Goal: Navigation & Orientation: Find specific page/section

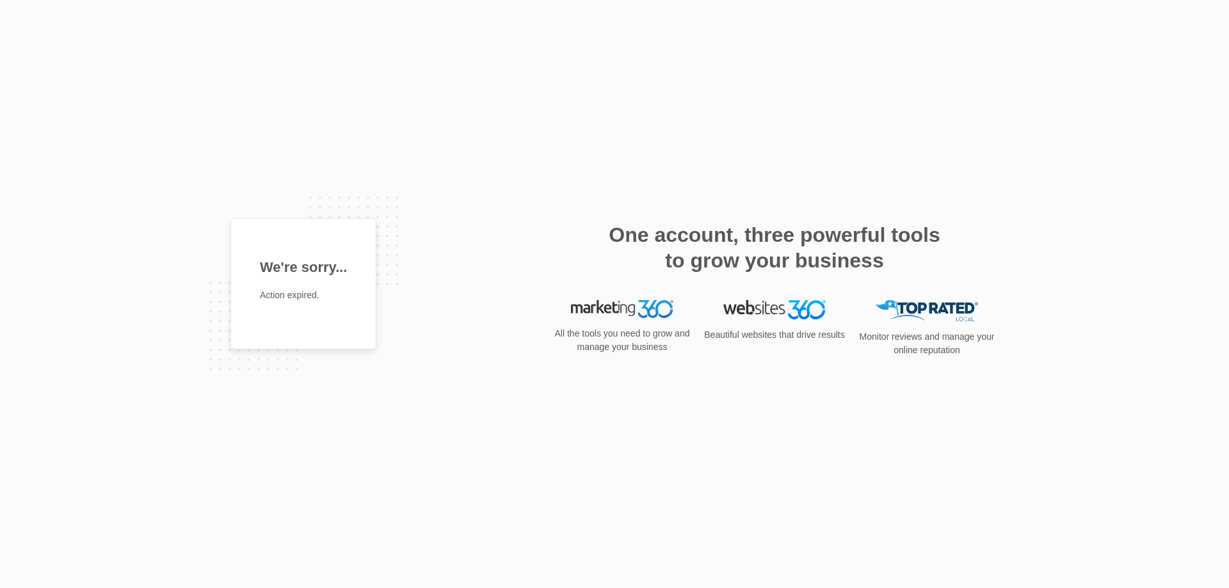
click at [627, 313] on img at bounding box center [622, 309] width 102 height 18
click at [639, 341] on p "All the tools you need to grow and manage your business" at bounding box center [622, 340] width 143 height 27
click at [262, 275] on h1 "We're sorry..." at bounding box center [303, 267] width 87 height 21
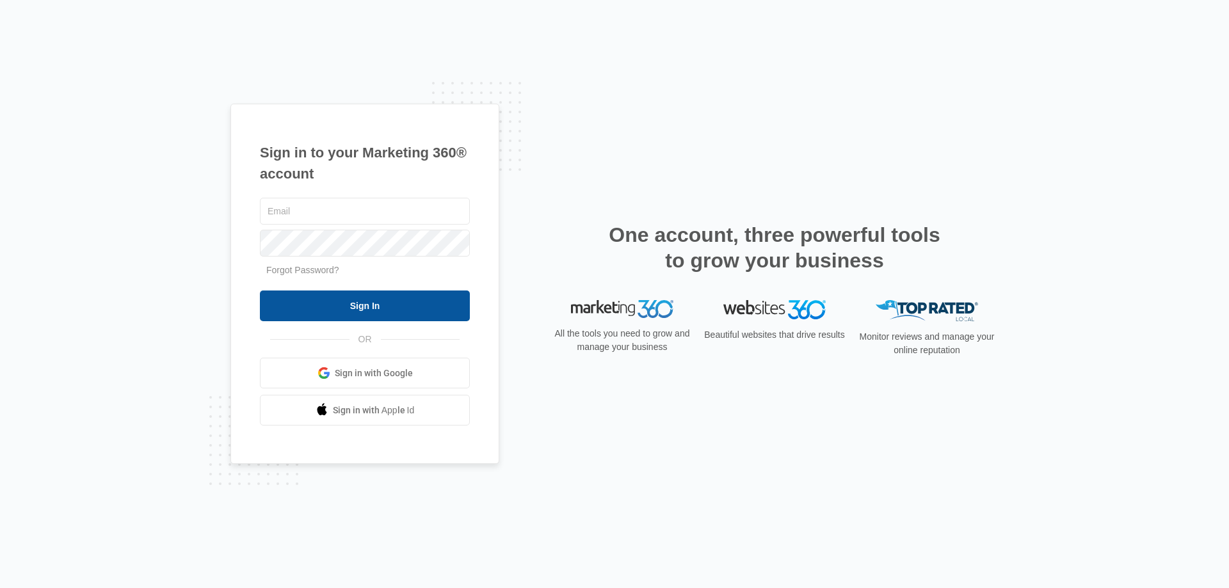
type input "[PERSON_NAME][EMAIL_ADDRESS][DOMAIN_NAME]"
click at [393, 309] on input "Sign In" at bounding box center [365, 306] width 210 height 31
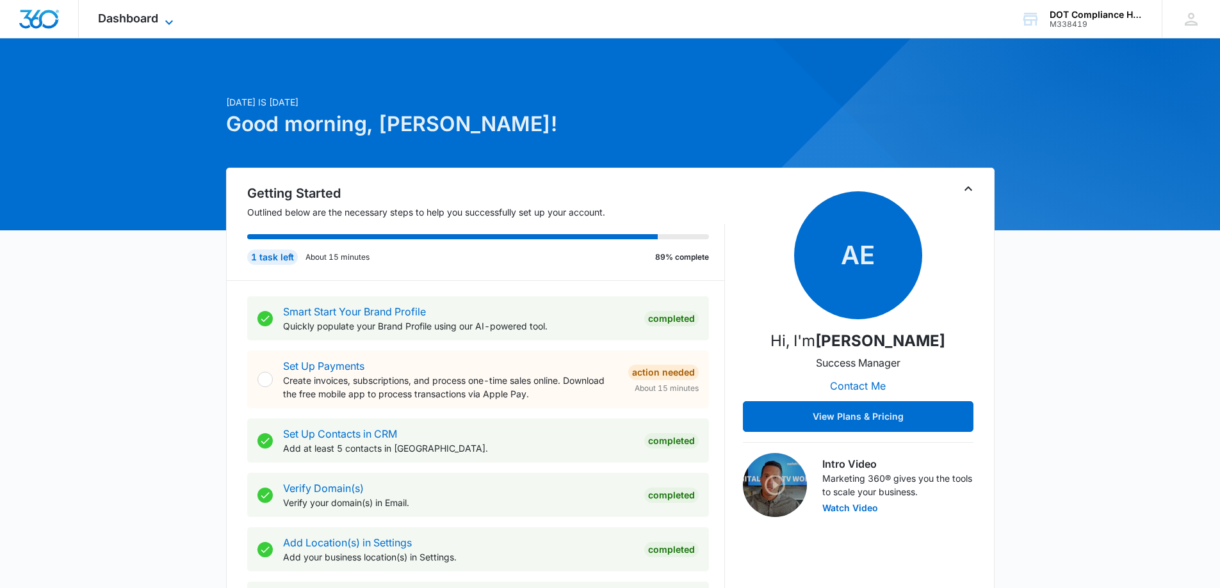
click at [165, 24] on icon at bounding box center [168, 22] width 15 height 15
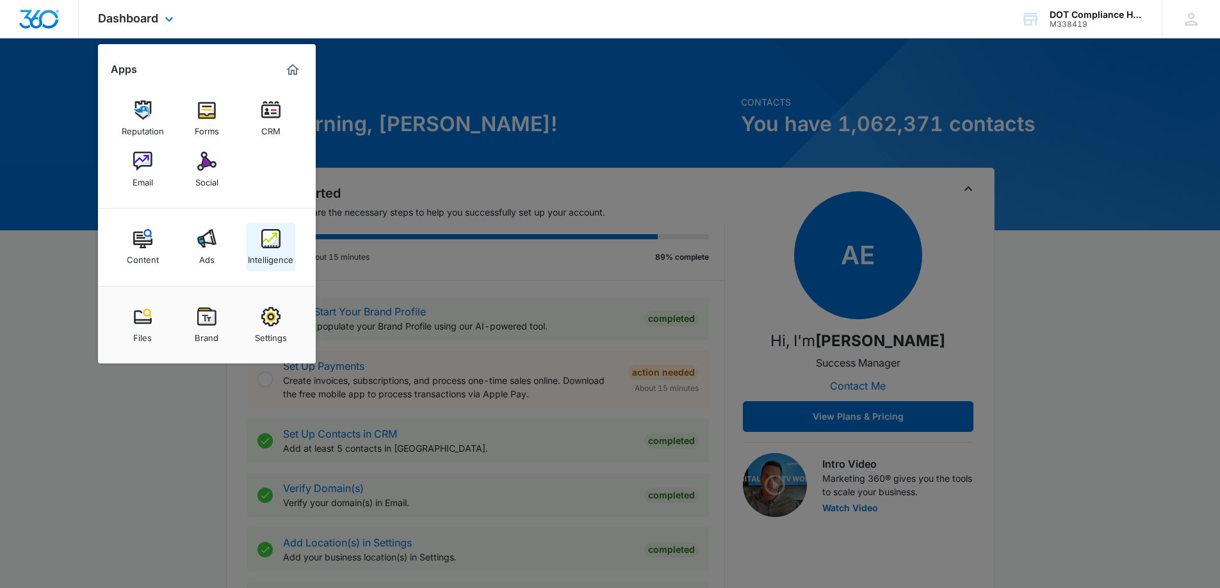
click at [277, 226] on link "Intelligence" at bounding box center [271, 247] width 49 height 49
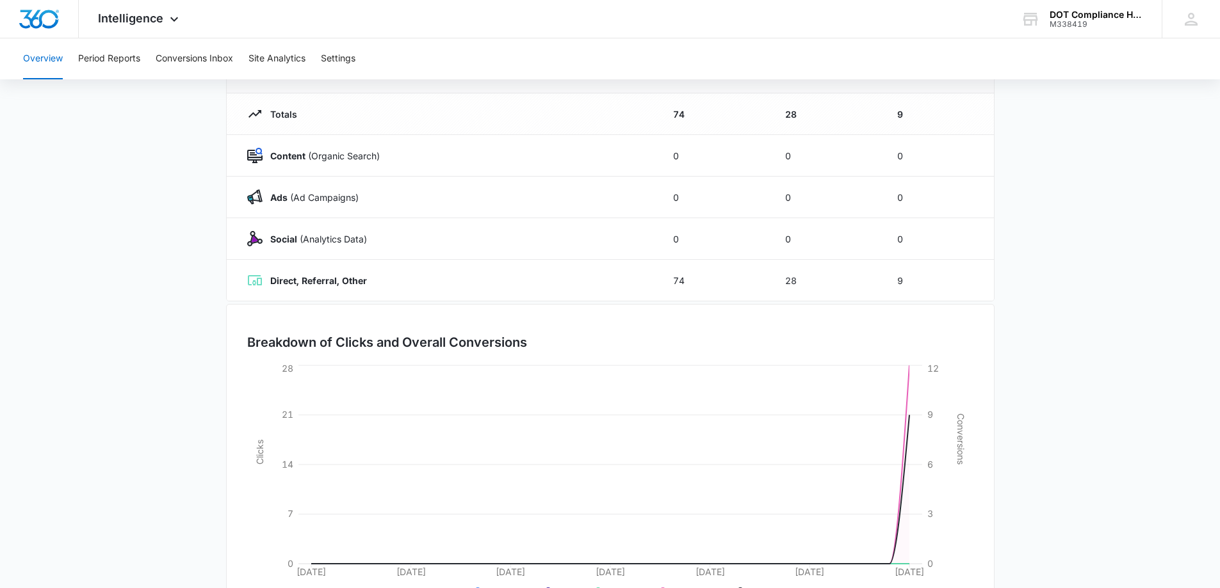
scroll to position [76, 0]
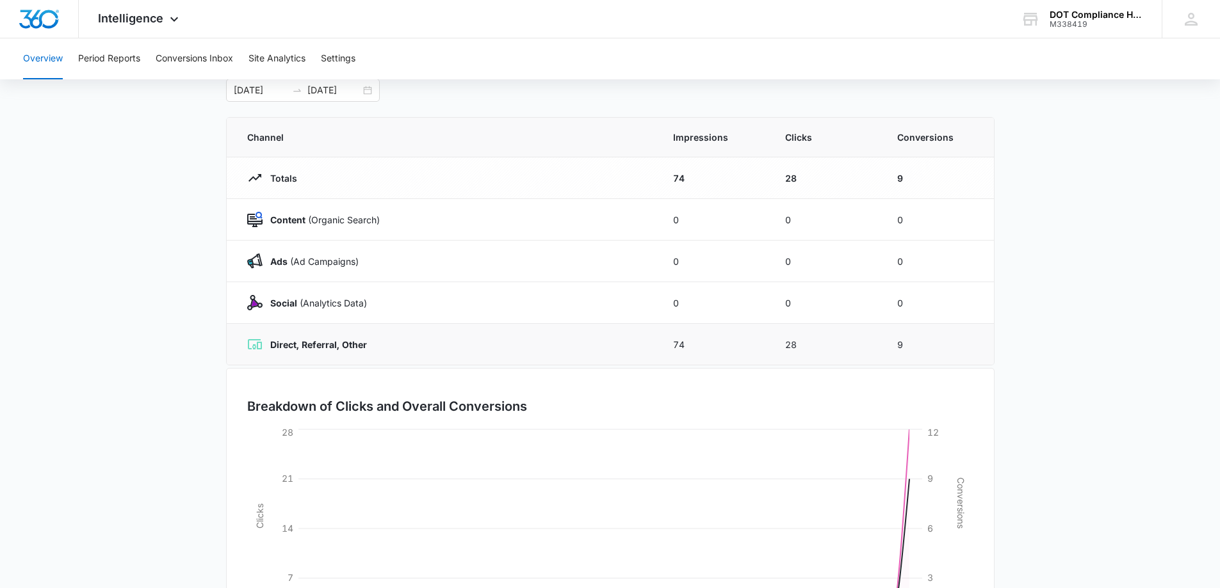
click at [373, 355] on td "Direct, Referral, Other" at bounding box center [442, 345] width 431 height 42
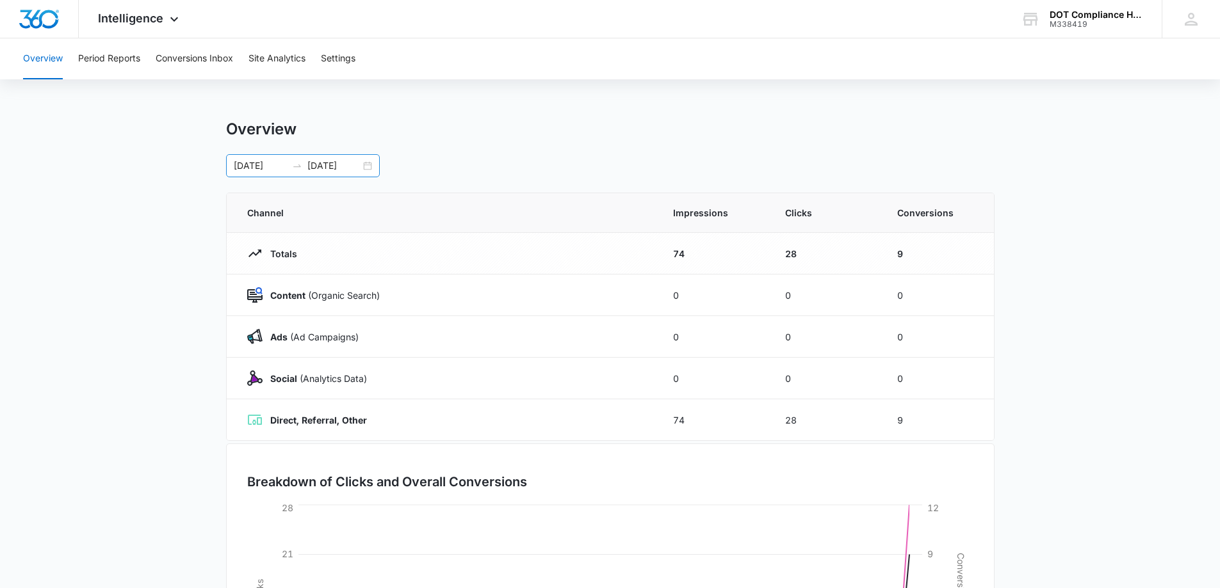
scroll to position [0, 0]
click at [39, 66] on button "Overview" at bounding box center [43, 58] width 40 height 41
click at [119, 14] on span "Intelligence" at bounding box center [130, 18] width 65 height 13
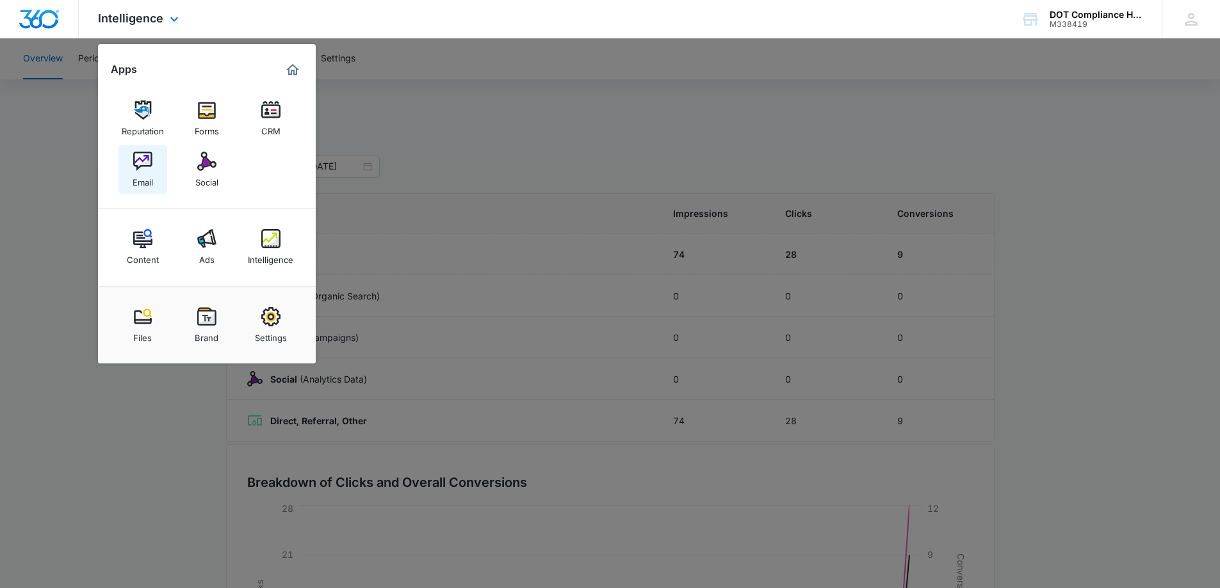
click at [137, 150] on link "Email" at bounding box center [142, 169] width 49 height 49
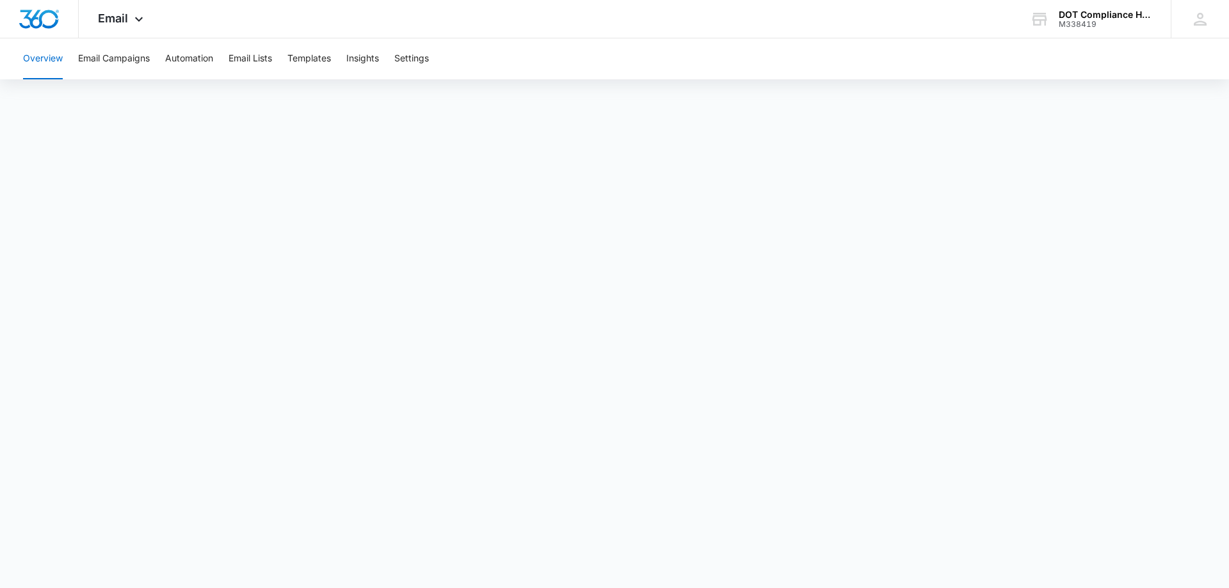
click at [433, 56] on div "Overview Email Campaigns Automation Email Lists Templates Insights Settings" at bounding box center [614, 58] width 1199 height 41
click at [421, 49] on button "Settings" at bounding box center [411, 58] width 35 height 41
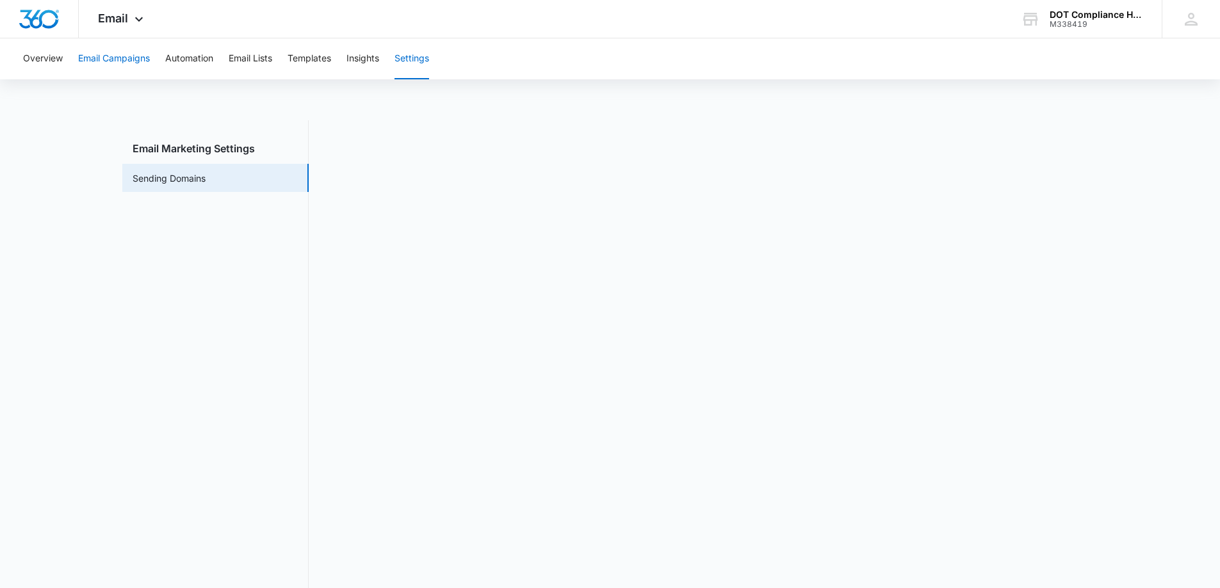
click at [108, 59] on button "Email Campaigns" at bounding box center [114, 58] width 72 height 41
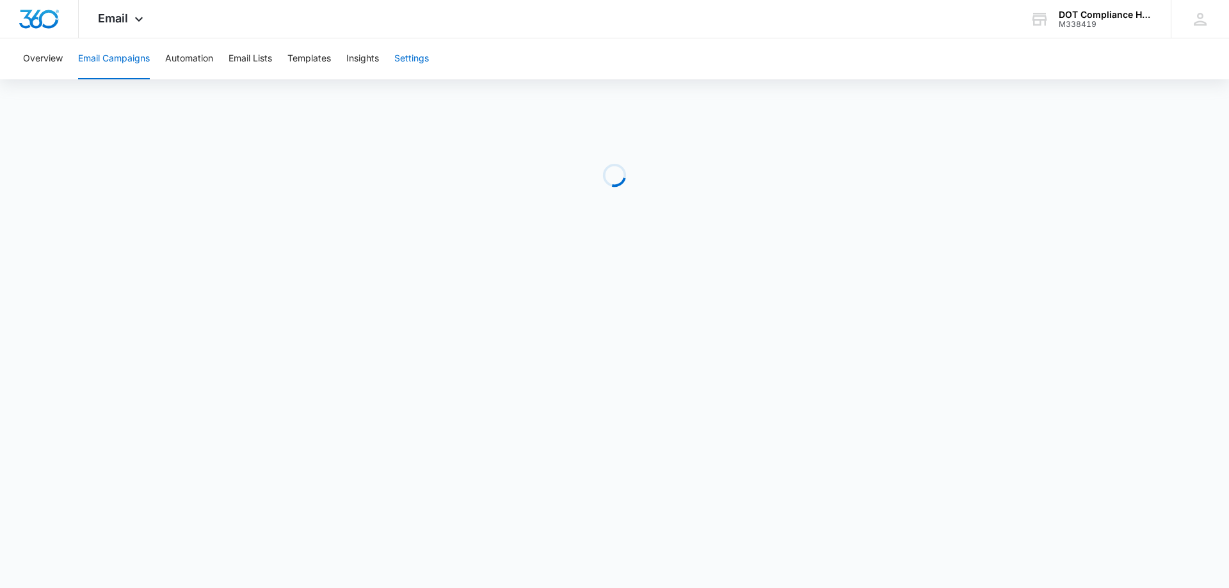
click at [424, 58] on button "Settings" at bounding box center [411, 58] width 35 height 41
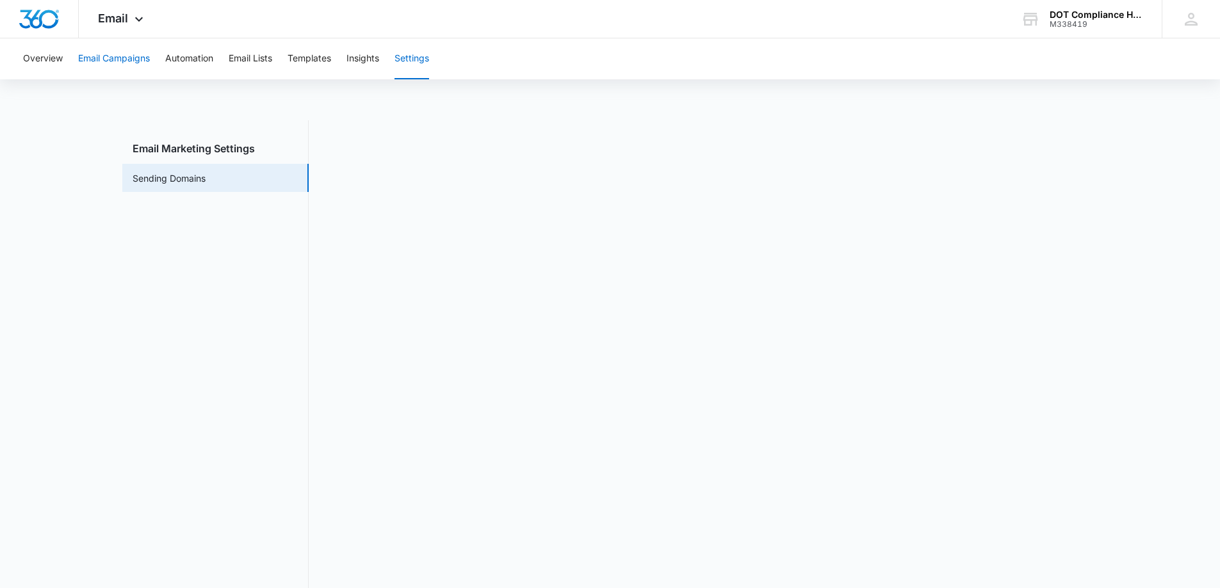
click at [93, 66] on button "Email Campaigns" at bounding box center [114, 58] width 72 height 41
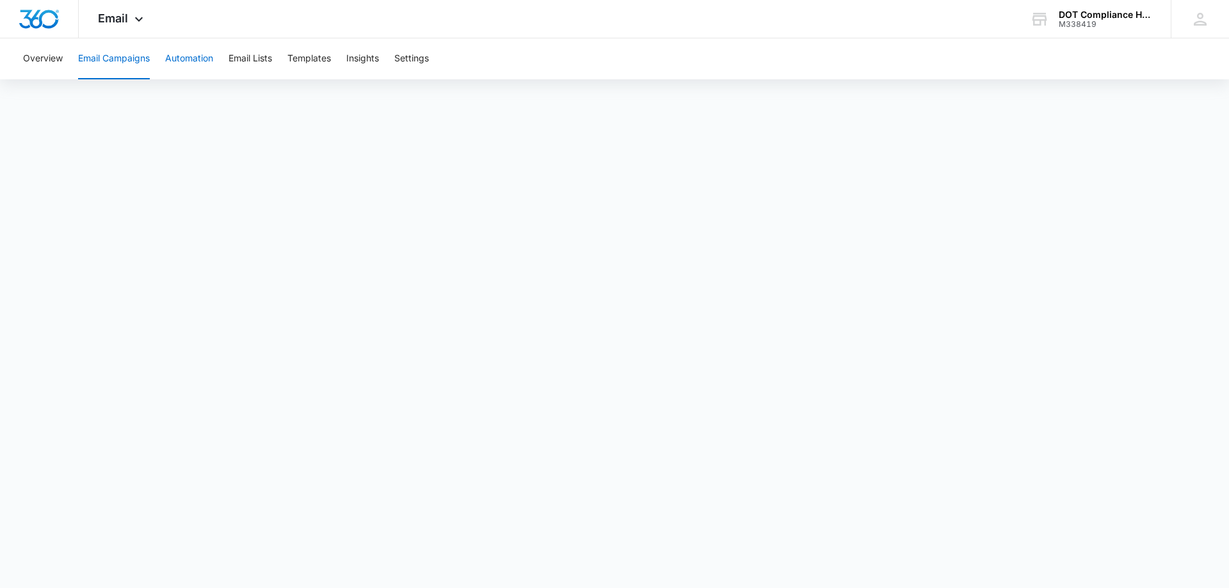
click at [171, 54] on button "Automation" at bounding box center [189, 58] width 48 height 41
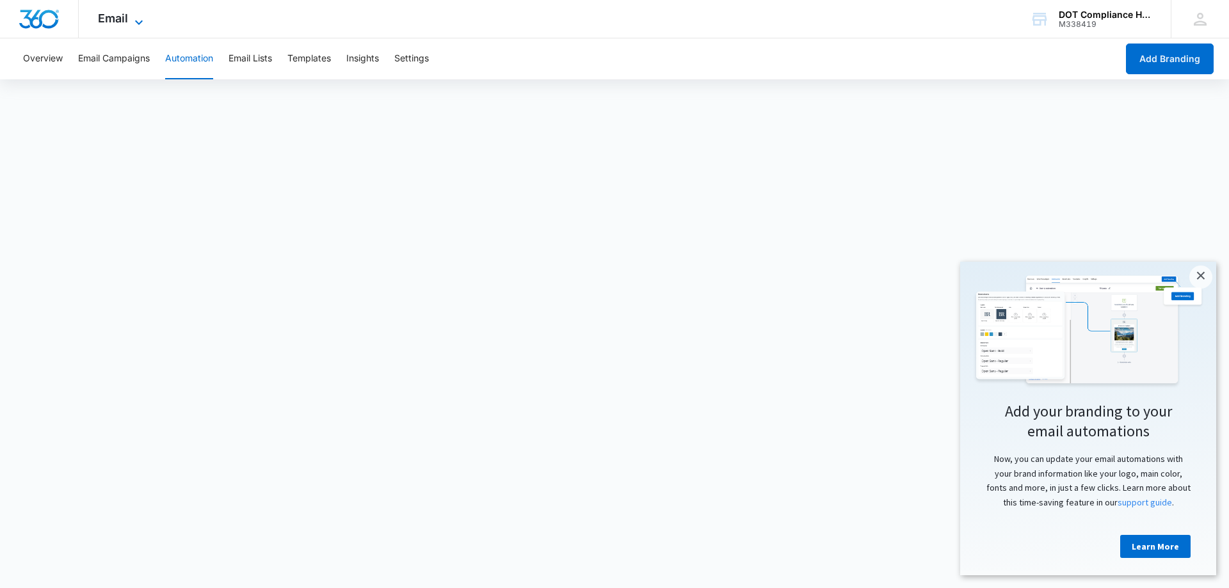
click at [142, 15] on icon at bounding box center [138, 22] width 15 height 15
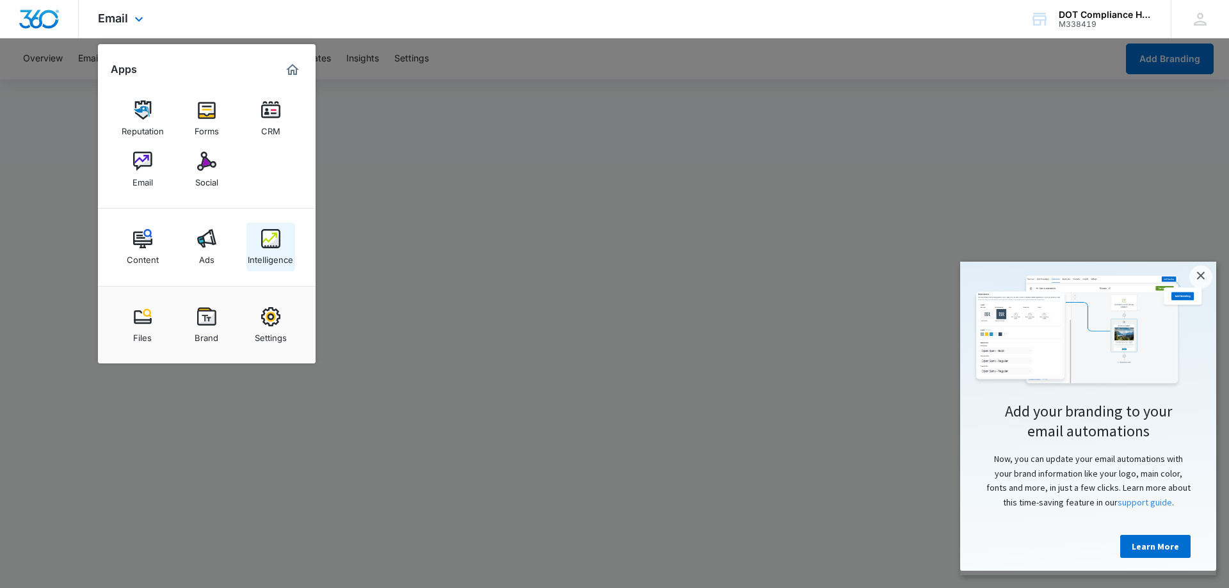
click at [275, 237] on img at bounding box center [270, 238] width 19 height 19
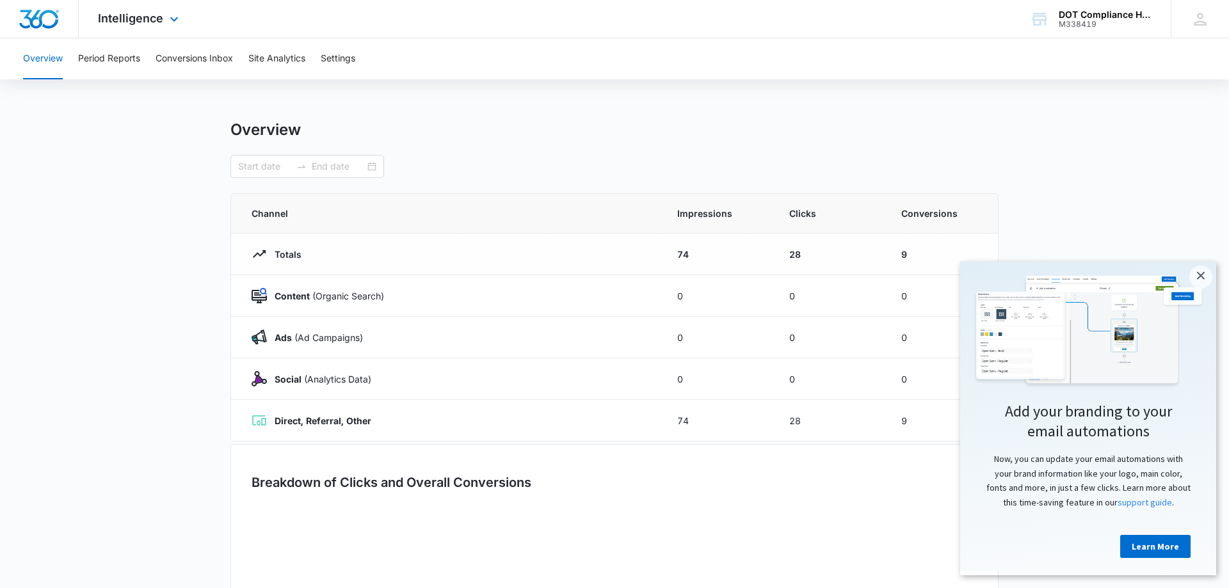
type input "[DATE]"
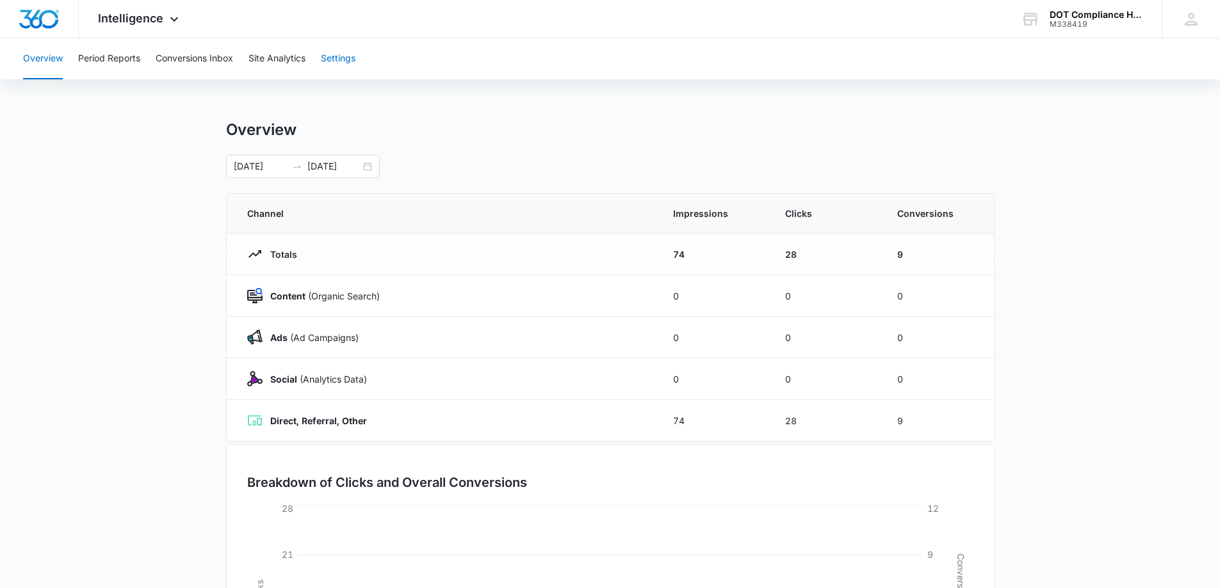
click at [351, 59] on button "Settings" at bounding box center [338, 58] width 35 height 41
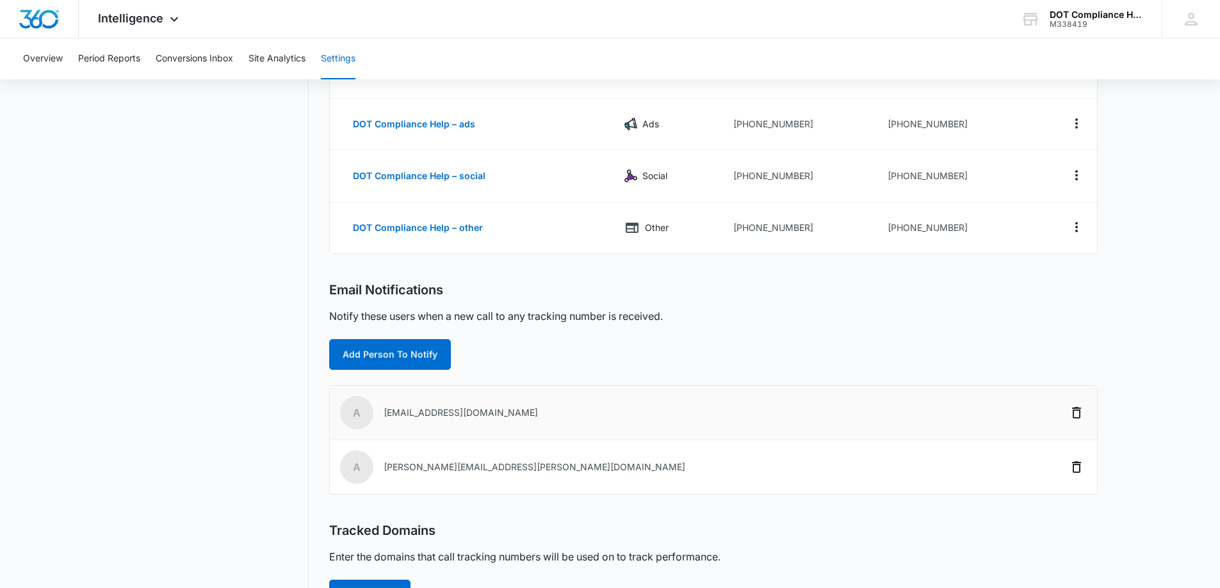
scroll to position [31, 0]
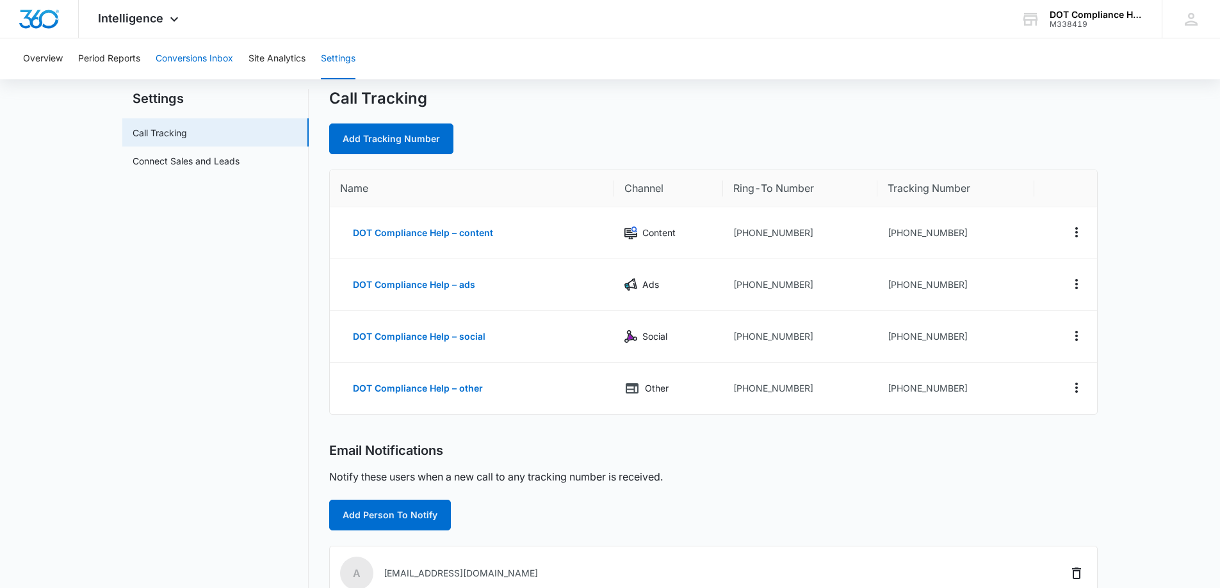
click at [207, 67] on button "Conversions Inbox" at bounding box center [194, 58] width 77 height 41
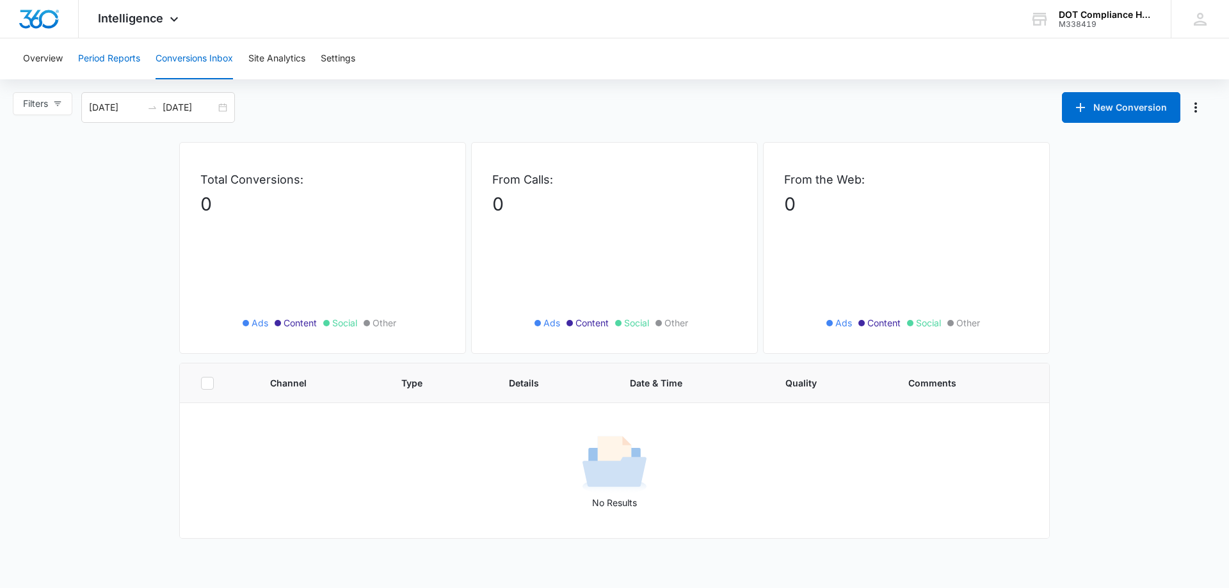
click at [122, 63] on button "Period Reports" at bounding box center [109, 58] width 62 height 41
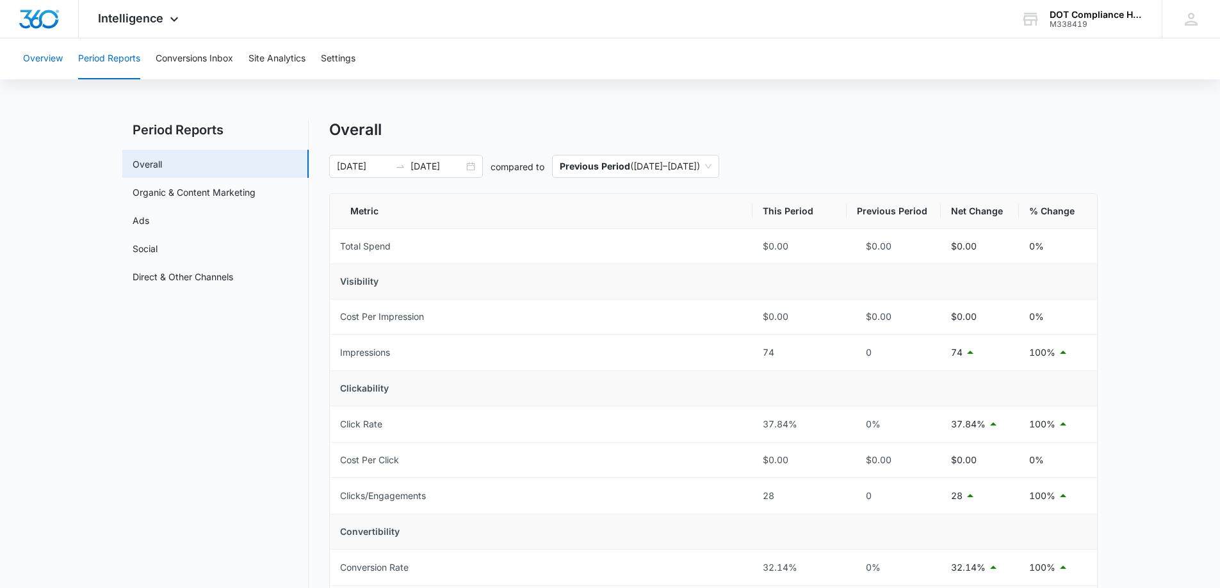
click at [53, 57] on button "Overview" at bounding box center [43, 58] width 40 height 41
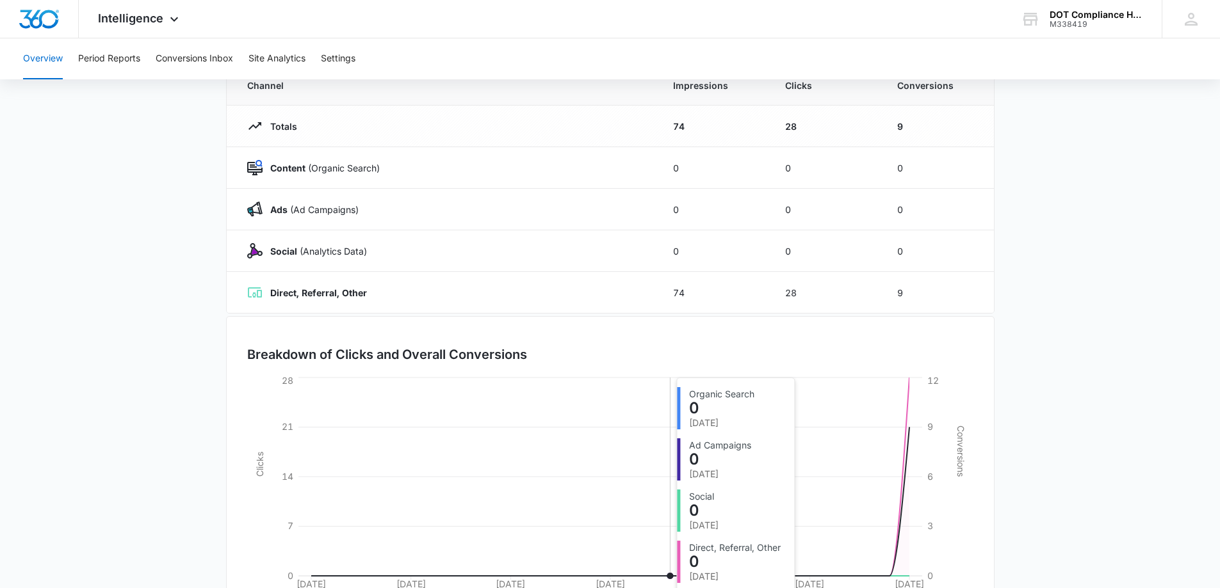
scroll to position [204, 0]
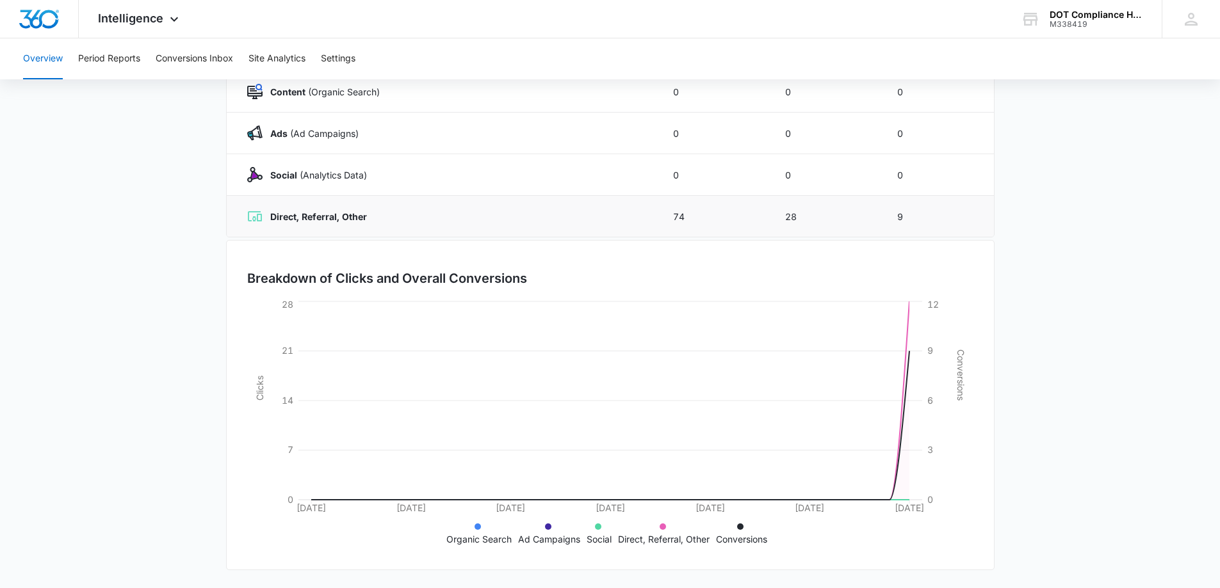
click at [329, 218] on strong "Direct, Referral, Other" at bounding box center [318, 216] width 97 height 11
click at [779, 218] on td "28" at bounding box center [826, 217] width 112 height 42
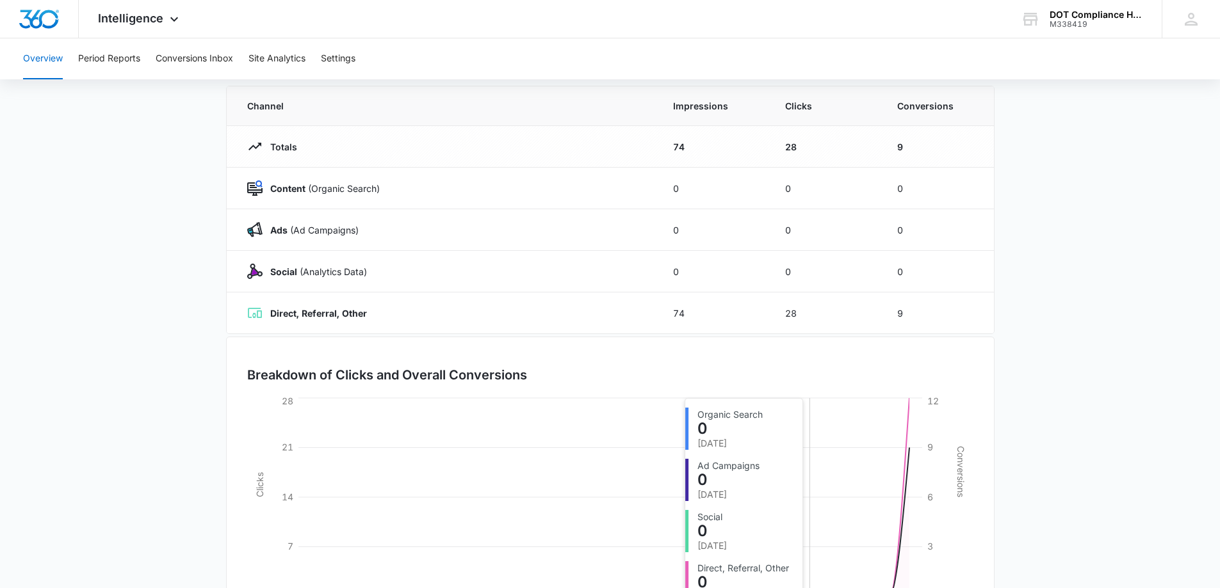
scroll to position [0, 0]
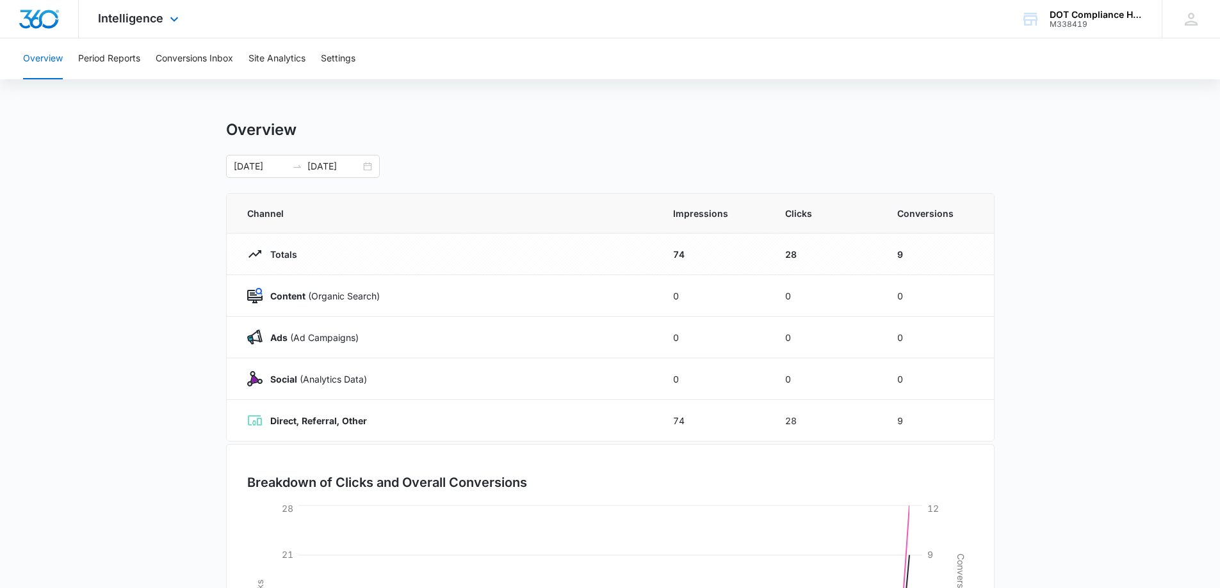
click at [52, 16] on img "Dashboard" at bounding box center [39, 19] width 41 height 19
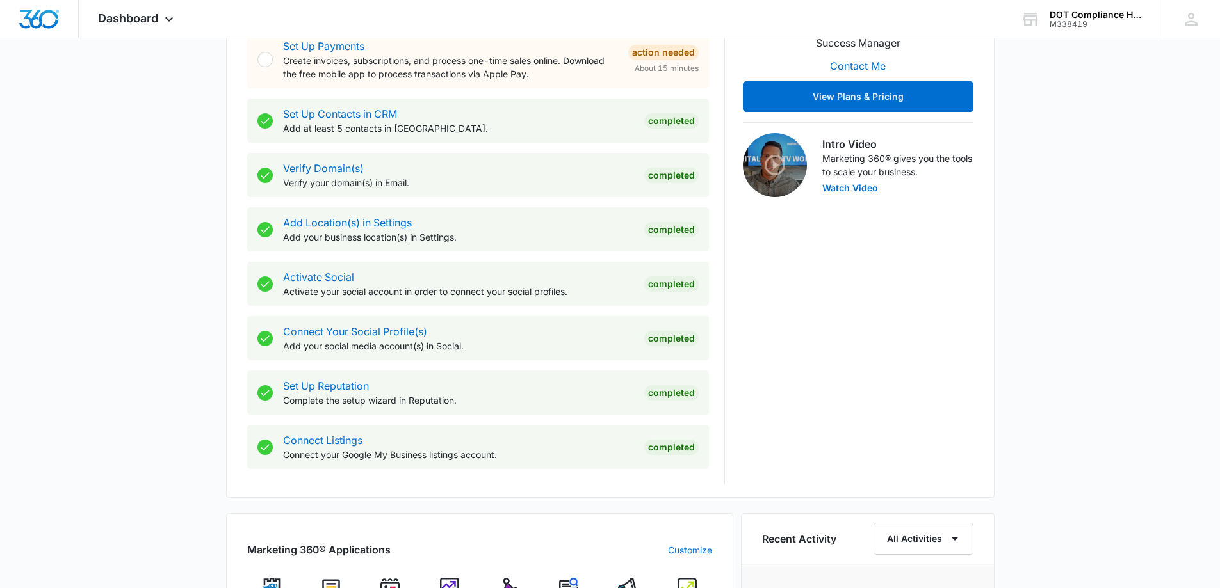
scroll to position [448, 0]
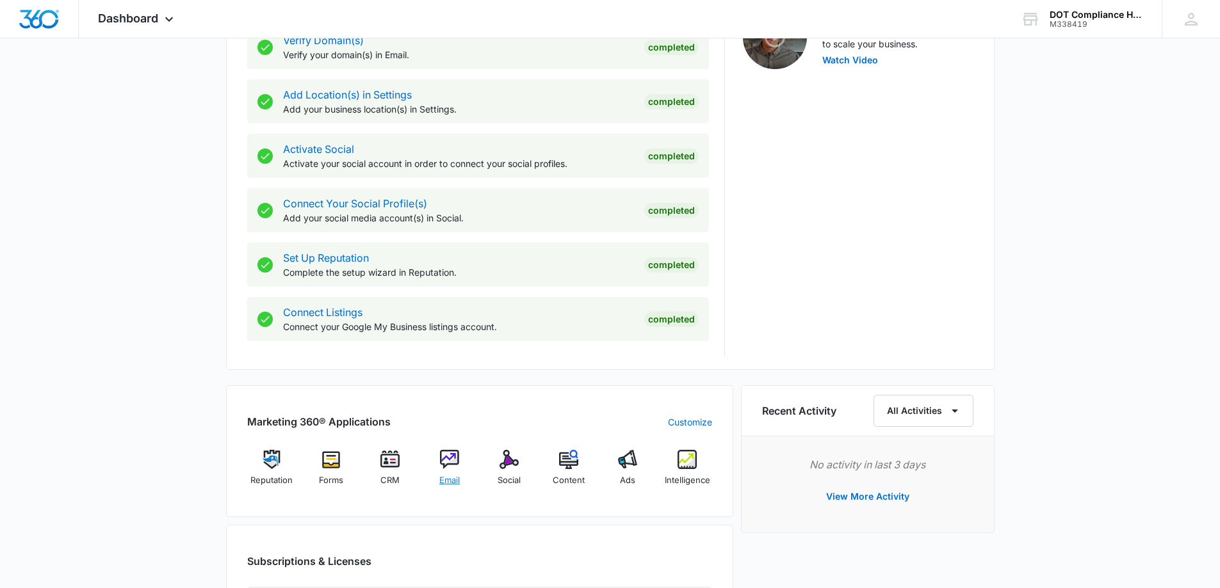
click at [437, 460] on div "Email" at bounding box center [449, 473] width 49 height 46
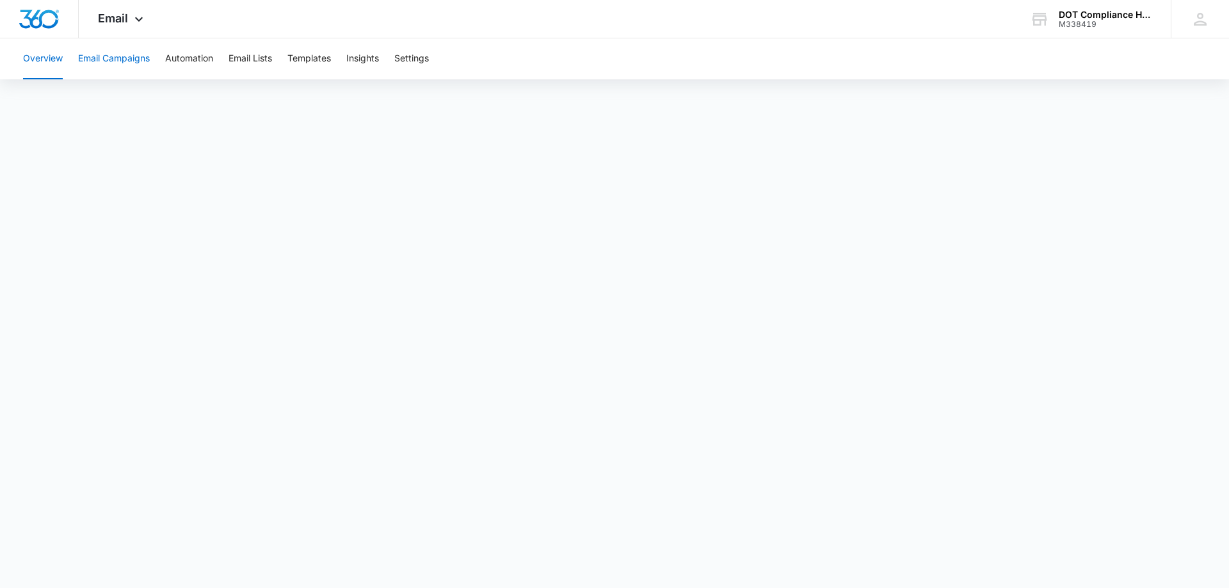
click at [136, 42] on button "Email Campaigns" at bounding box center [114, 58] width 72 height 41
click at [61, 56] on button "Overview" at bounding box center [43, 58] width 40 height 41
